Goal: Information Seeking & Learning: Learn about a topic

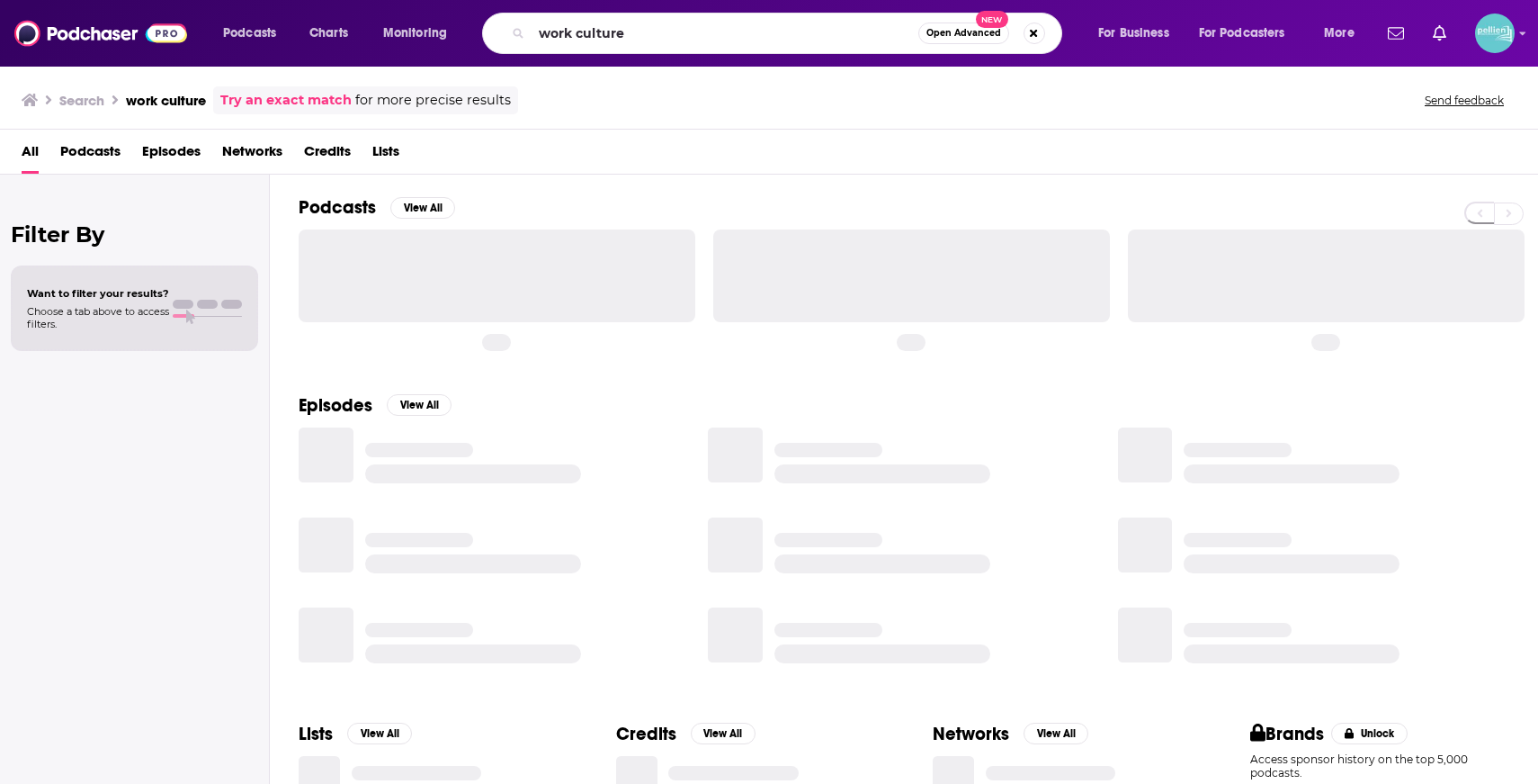
click at [760, 39] on input "work culture" at bounding box center [725, 34] width 387 height 29
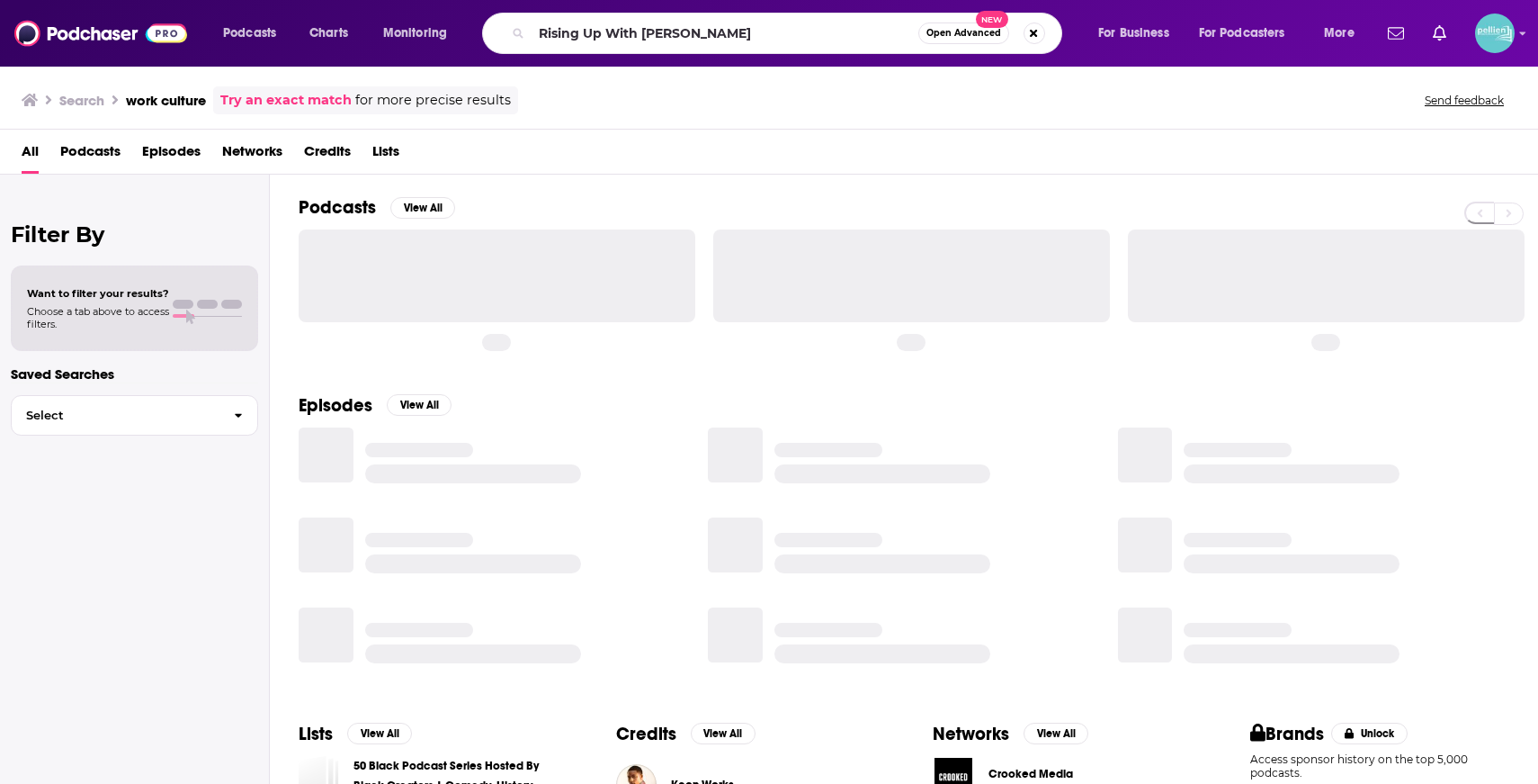
type input "Rising Up With [PERSON_NAME]"
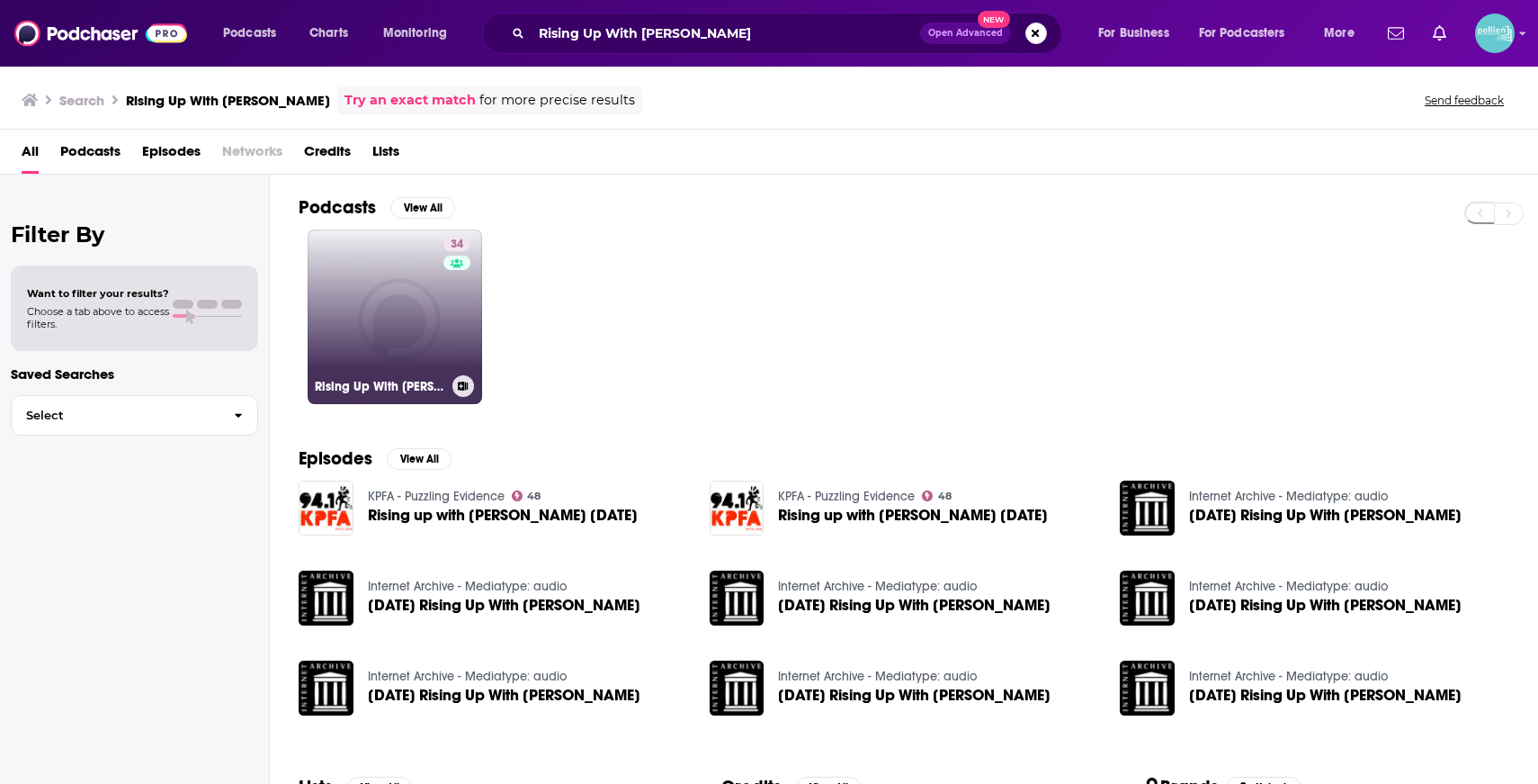
click at [399, 314] on link "34 Rising Up With [PERSON_NAME]" at bounding box center [394, 316] width 174 height 174
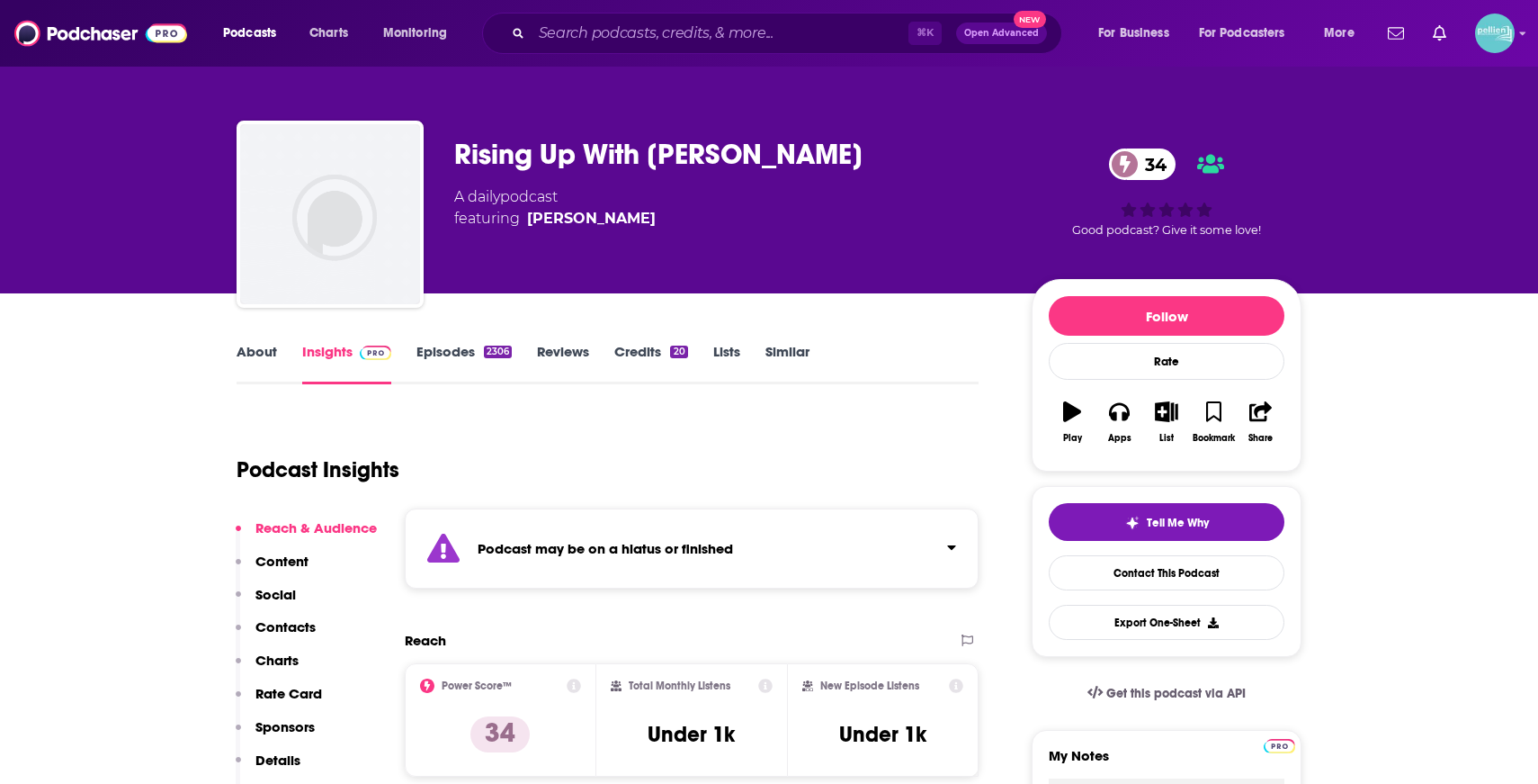
click at [258, 355] on link "About" at bounding box center [257, 363] width 40 height 41
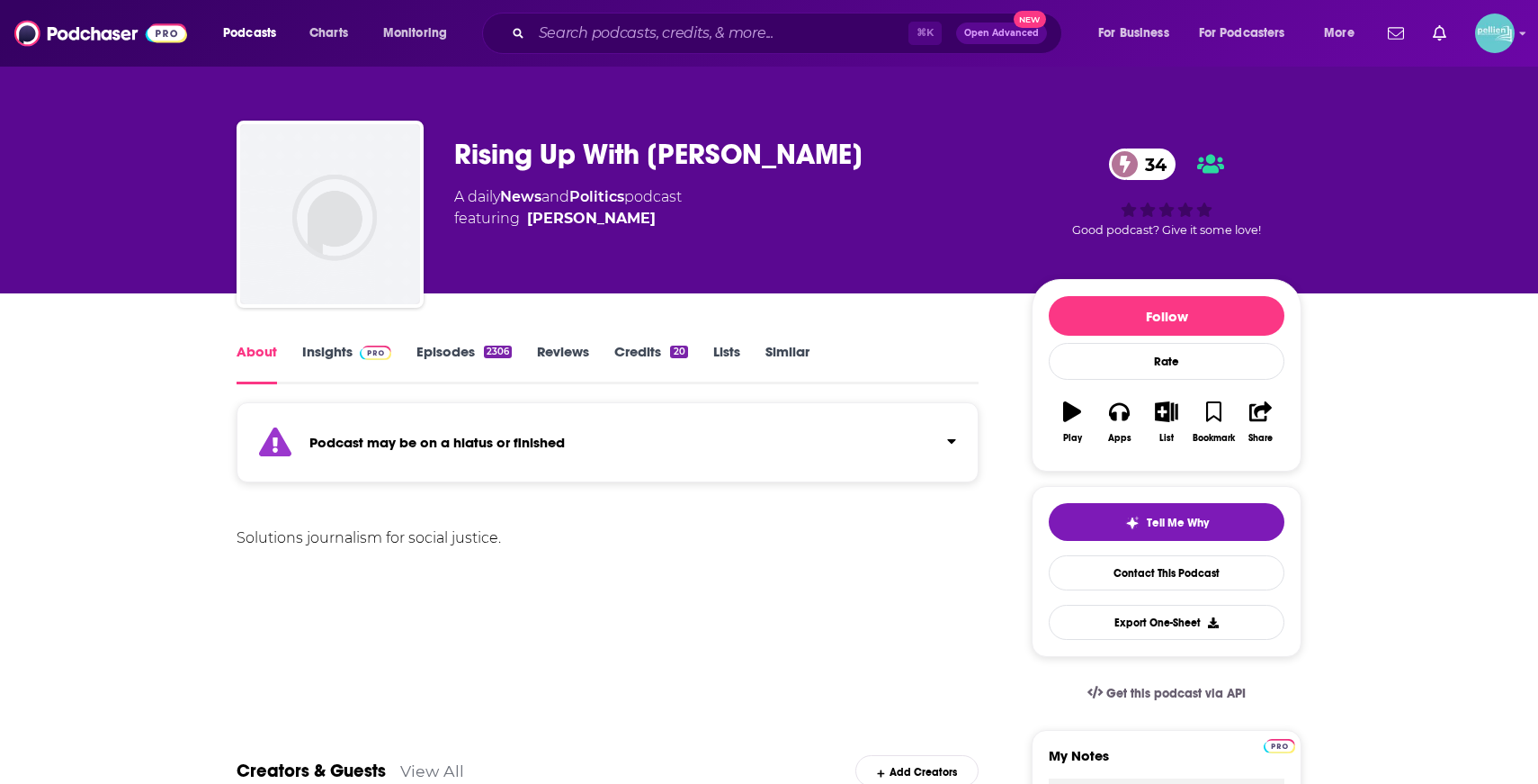
click at [355, 367] on link "Insights" at bounding box center [347, 363] width 89 height 41
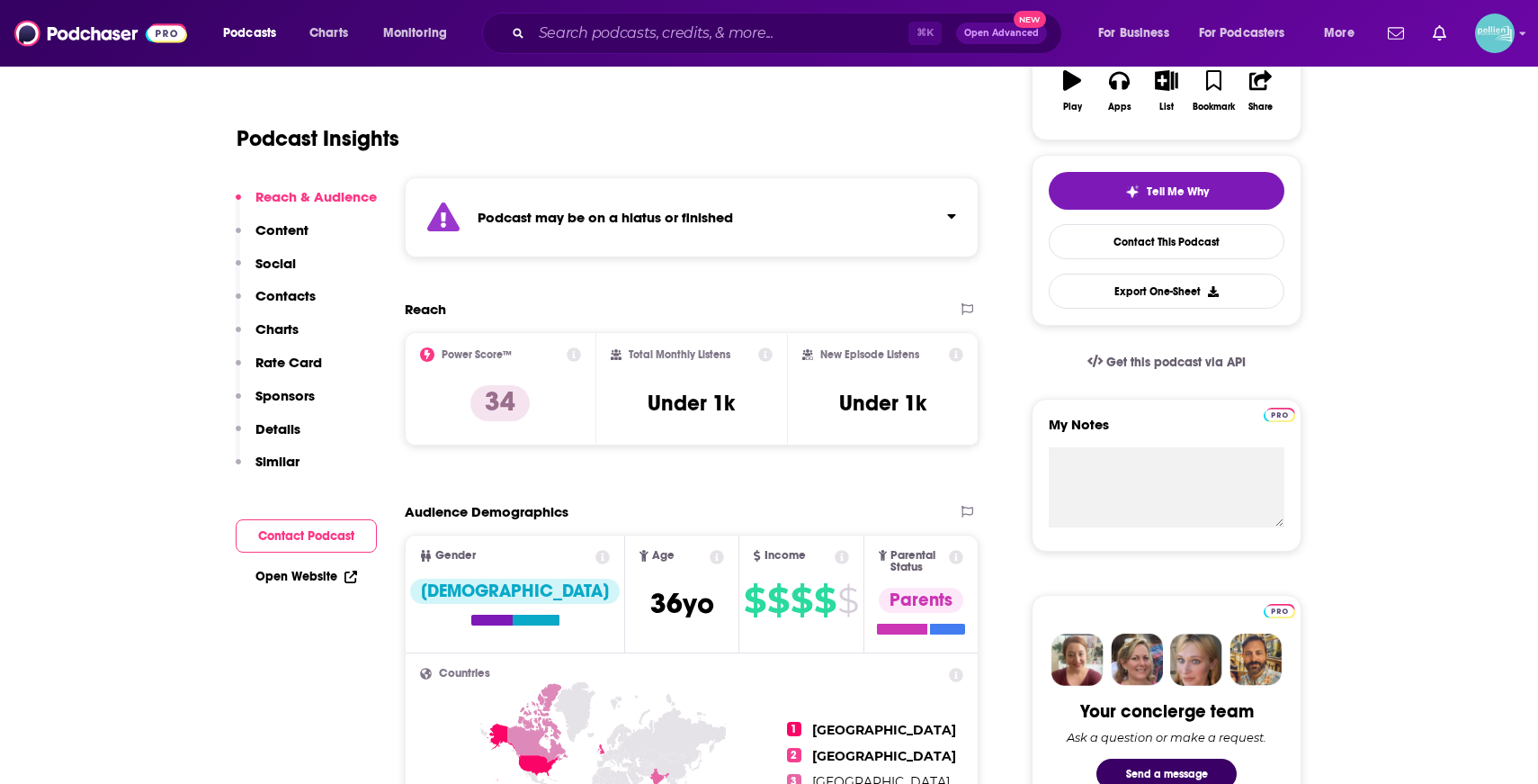
scroll to position [500, 0]
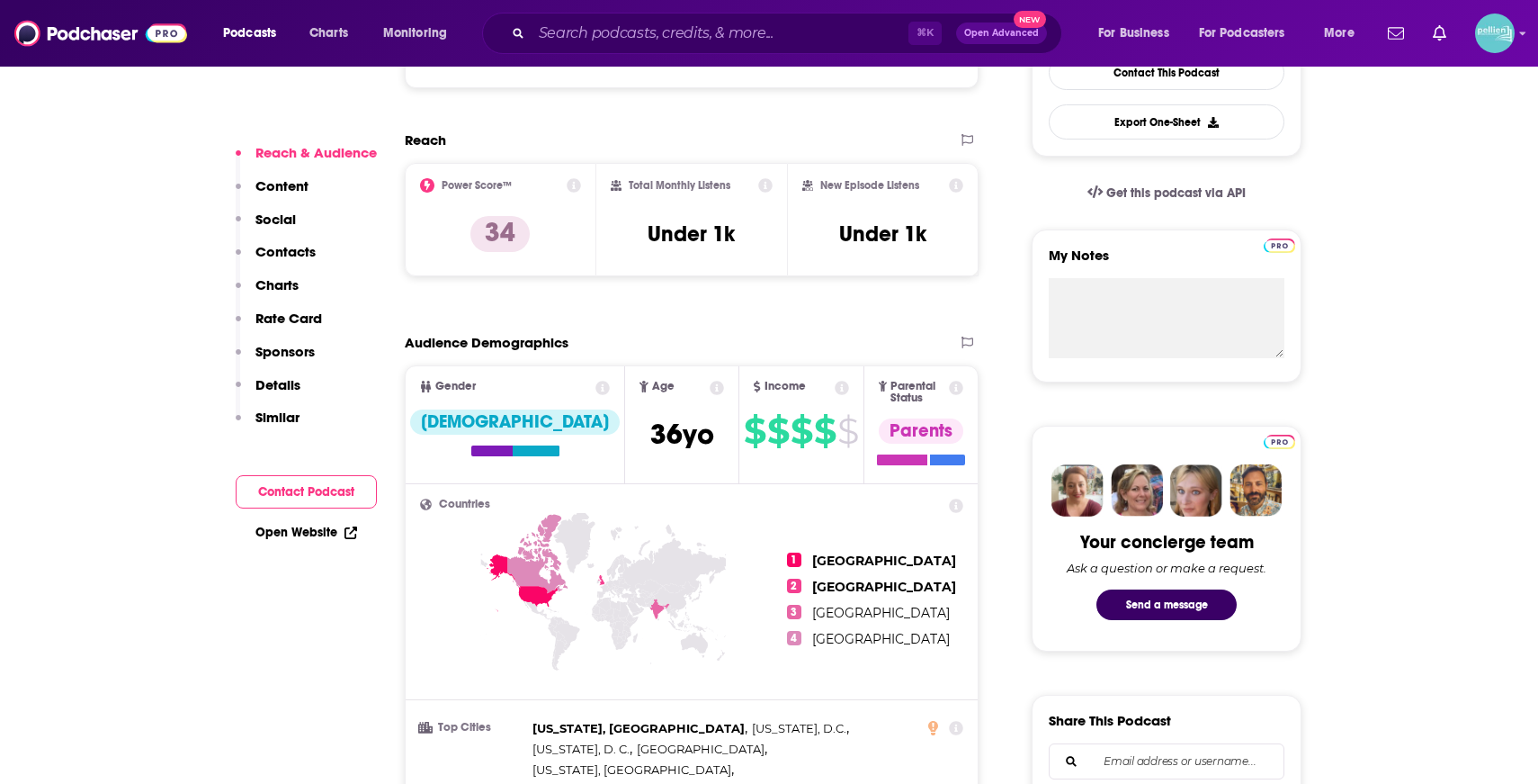
click at [325, 531] on link "Open Website" at bounding box center [306, 531] width 102 height 15
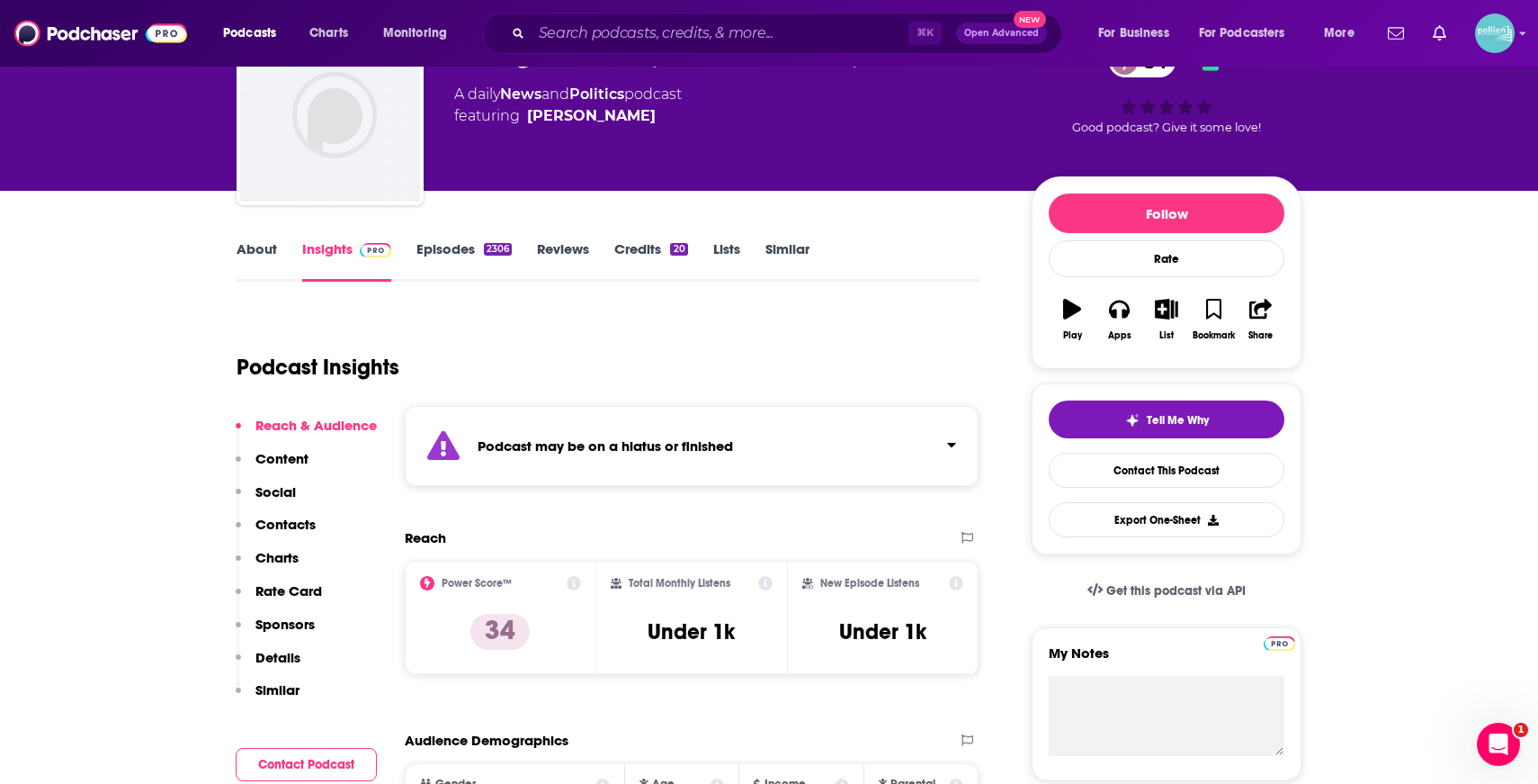
scroll to position [0, 0]
